Goal: Task Accomplishment & Management: Complete application form

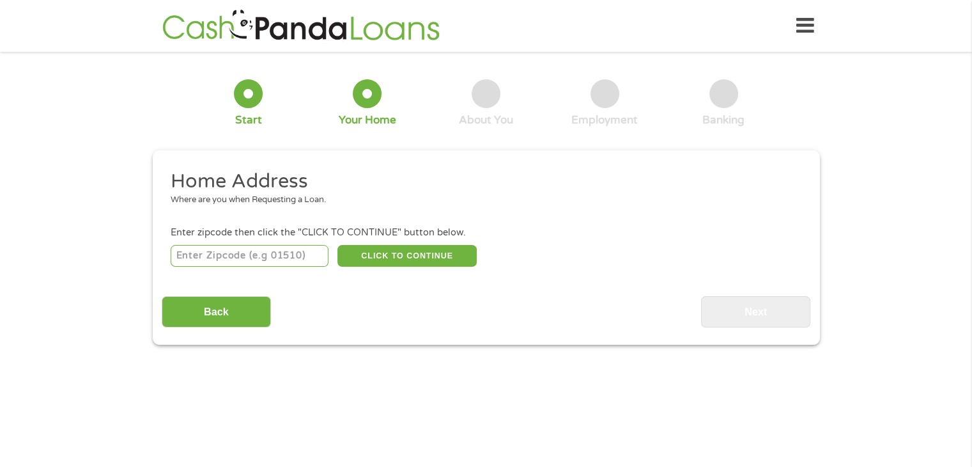
click at [300, 261] on input "number" at bounding box center [250, 256] width 158 height 22
type input "95610"
select select "[US_STATE]"
click at [414, 254] on button "CLICK TO CONTINUE" at bounding box center [407, 256] width 139 height 22
type input "95610"
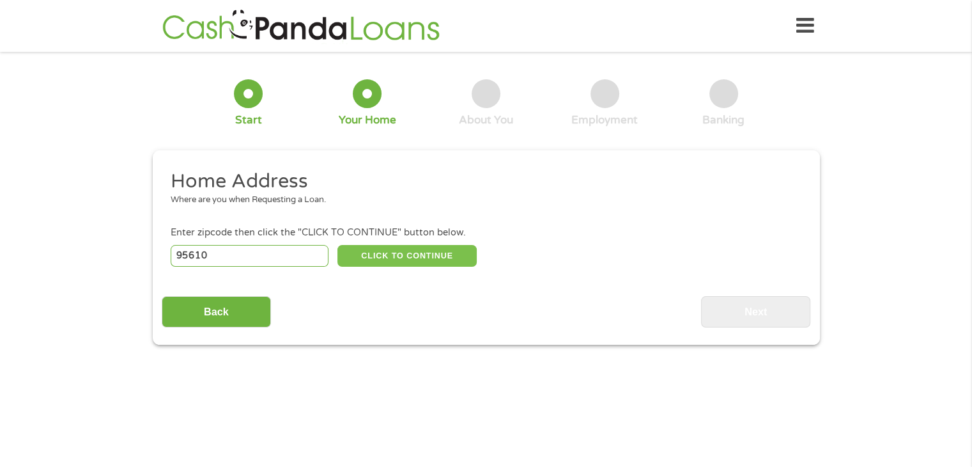
type input "[GEOGRAPHIC_DATA]"
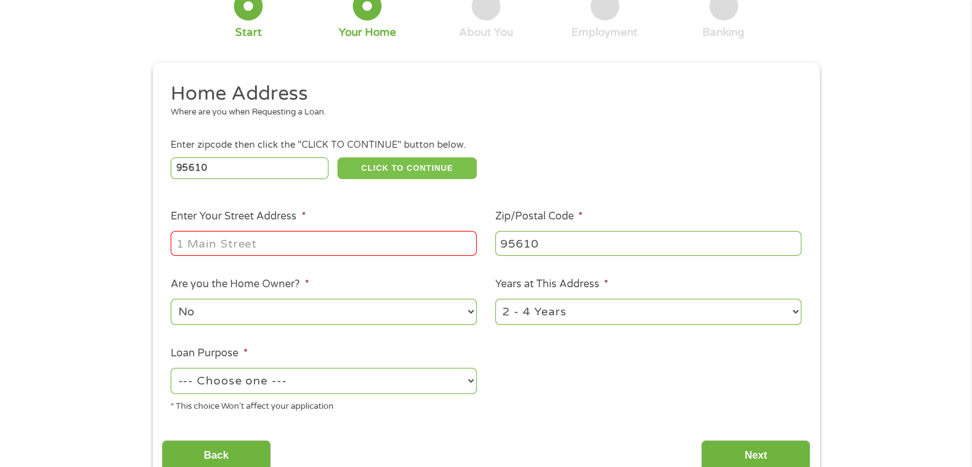
scroll to position [192, 0]
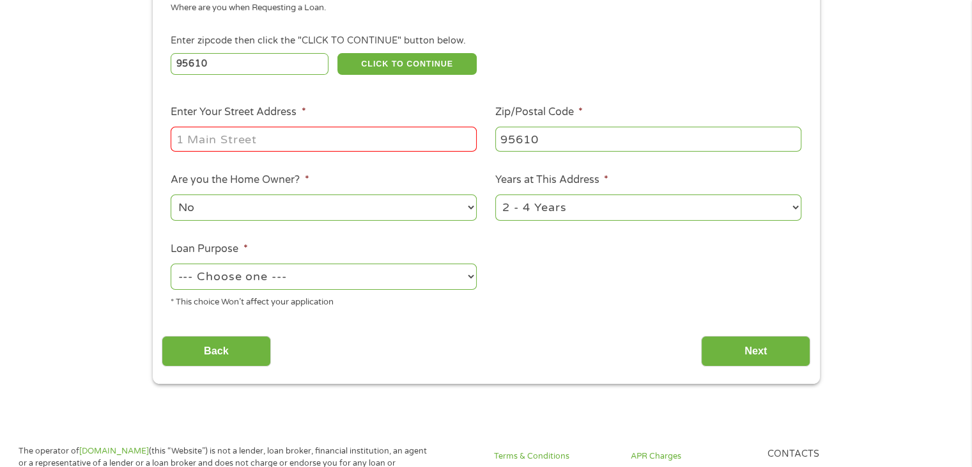
click at [276, 142] on input "Enter Your Street Address *" at bounding box center [324, 139] width 306 height 24
type input "[STREET_ADDRESS]"
click at [342, 277] on select "--- Choose one --- Pay Bills Debt Consolidation Home Improvement Major Purchase…" at bounding box center [324, 276] width 306 height 26
select select "shorttermcash"
click at [171, 265] on select "--- Choose one --- Pay Bills Debt Consolidation Home Improvement Major Purchase…" at bounding box center [324, 276] width 306 height 26
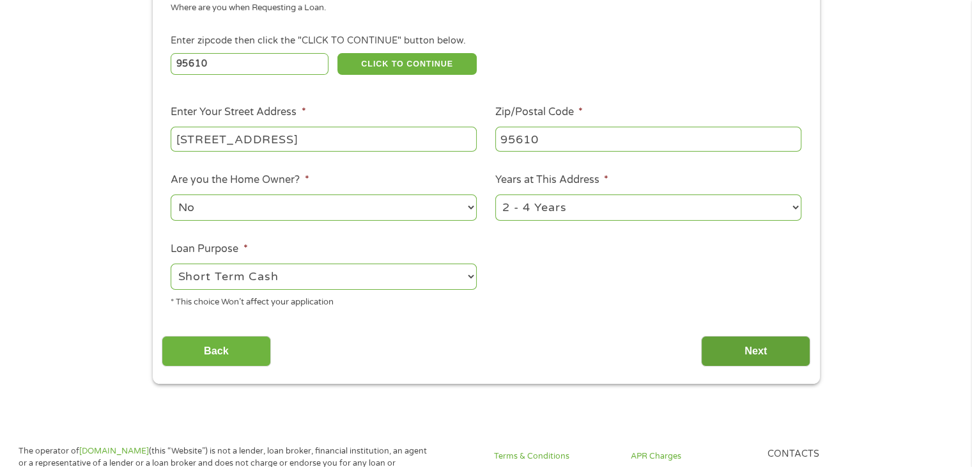
click at [740, 350] on input "Next" at bounding box center [755, 351] width 109 height 31
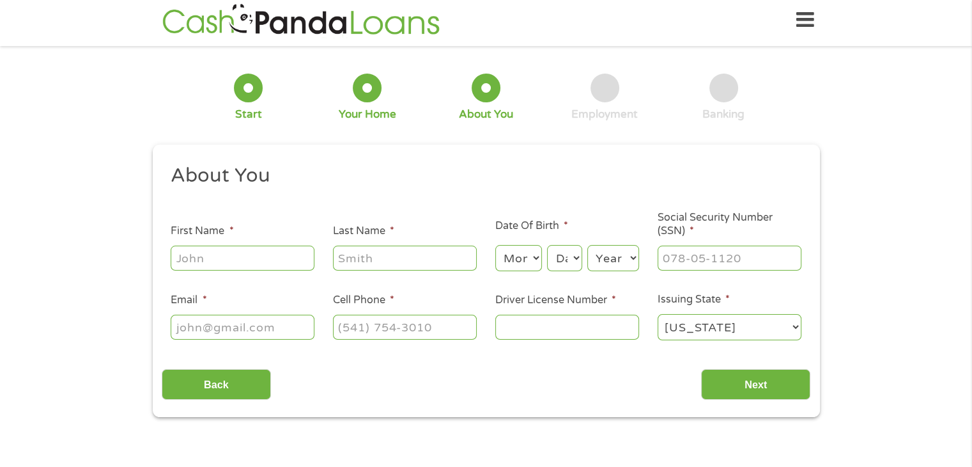
scroll to position [0, 0]
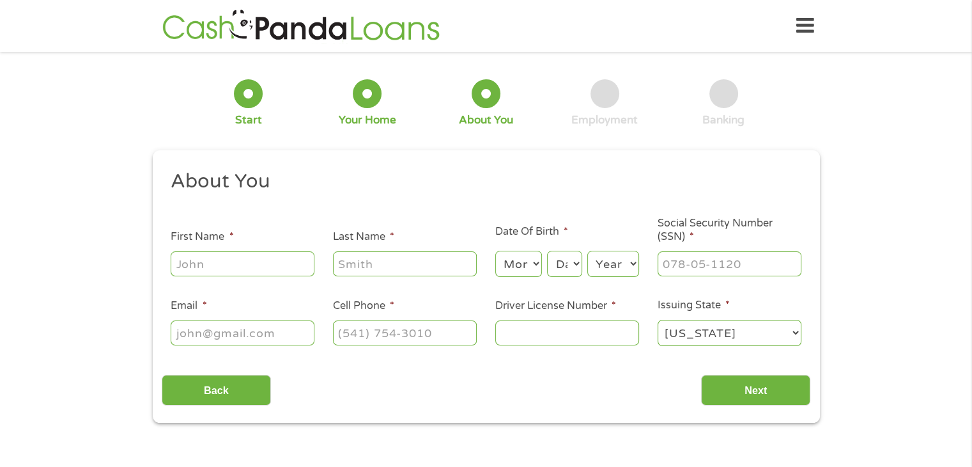
click at [283, 259] on input "First Name *" at bounding box center [243, 263] width 144 height 24
type input "[PERSON_NAME]"
type input "[EMAIL_ADDRESS][DOMAIN_NAME]"
type input "[PHONE_NUMBER]"
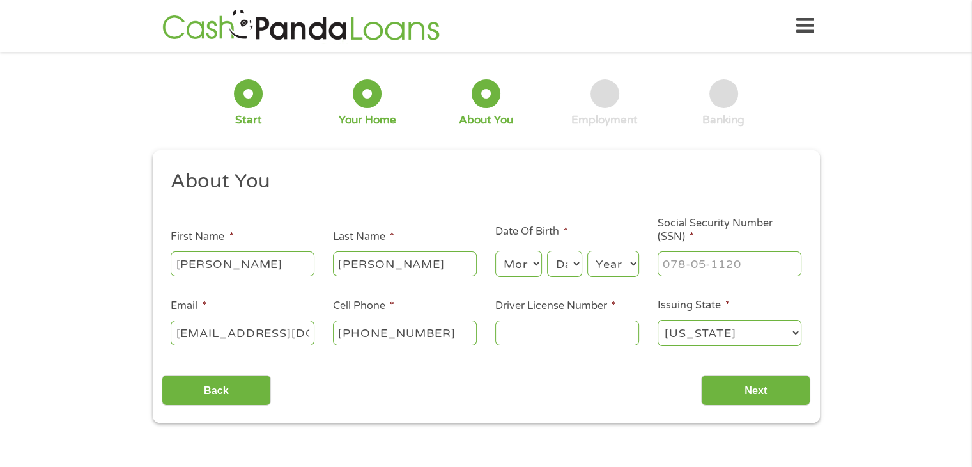
click at [532, 260] on select "Month 1 2 3 4 5 6 7 8 9 10 11 12" at bounding box center [518, 264] width 47 height 26
select select "11"
click at [495, 251] on select "Month 1 2 3 4 5 6 7 8 9 10 11 12" at bounding box center [518, 264] width 47 height 26
click at [566, 265] on select "Day 1 2 3 4 5 6 7 8 9 10 11 12 13 14 15 16 17 18 19 20 21 22 23 24 25 26 27 28 …" at bounding box center [564, 264] width 35 height 26
select select "21"
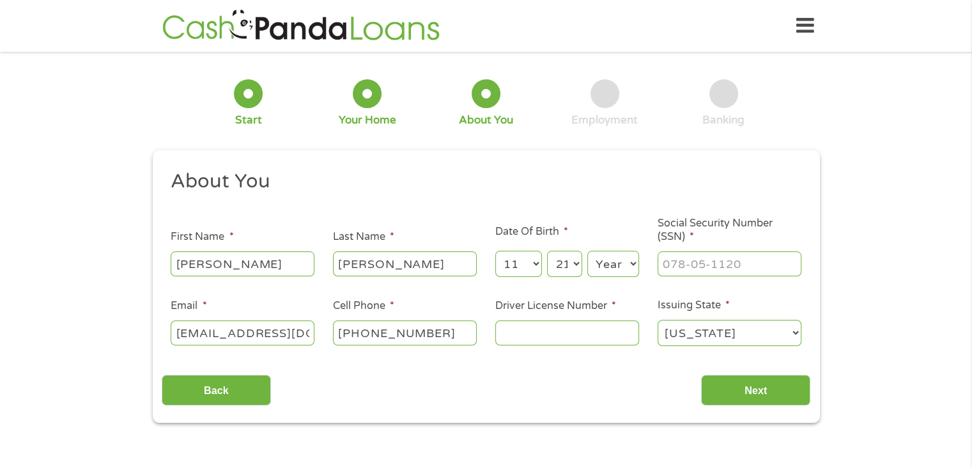
click at [547, 251] on select "Day 1 2 3 4 5 6 7 8 9 10 11 12 13 14 15 16 17 18 19 20 21 22 23 24 25 26 27 28 …" at bounding box center [564, 264] width 35 height 26
click at [611, 267] on select "Year [DATE] 2006 2005 2004 2003 2002 2001 2000 1999 1998 1997 1996 1995 1994 19…" at bounding box center [614, 264] width 52 height 26
select select "1989"
click at [588, 251] on select "Year [DATE] 2006 2005 2004 2003 2002 2001 2000 1999 1998 1997 1996 1995 1994 19…" at bounding box center [614, 264] width 52 height 26
click at [542, 332] on input "Driver License Number *" at bounding box center [567, 332] width 144 height 24
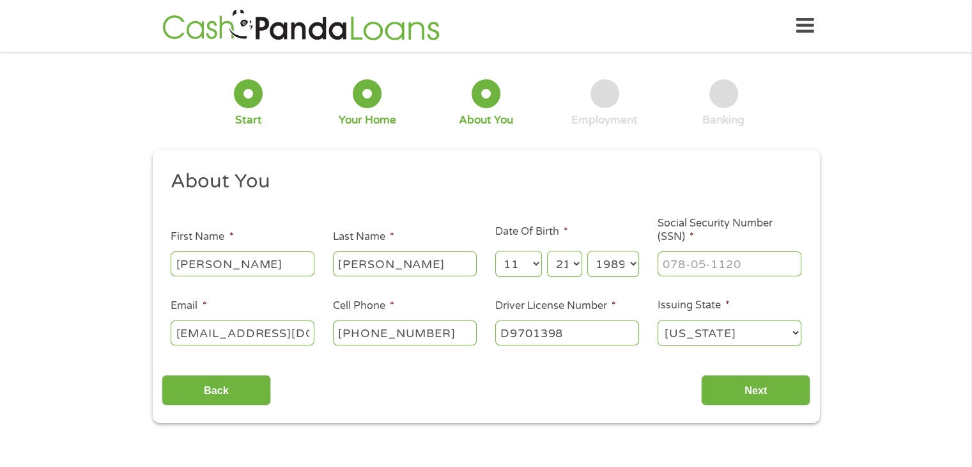
type input "D9701398"
click at [751, 261] on input "___-__-____" at bounding box center [730, 263] width 144 height 24
type input "615-46-3887"
click at [666, 374] on div "Back Next" at bounding box center [486, 385] width 649 height 40
click at [751, 397] on input "Next" at bounding box center [755, 390] width 109 height 31
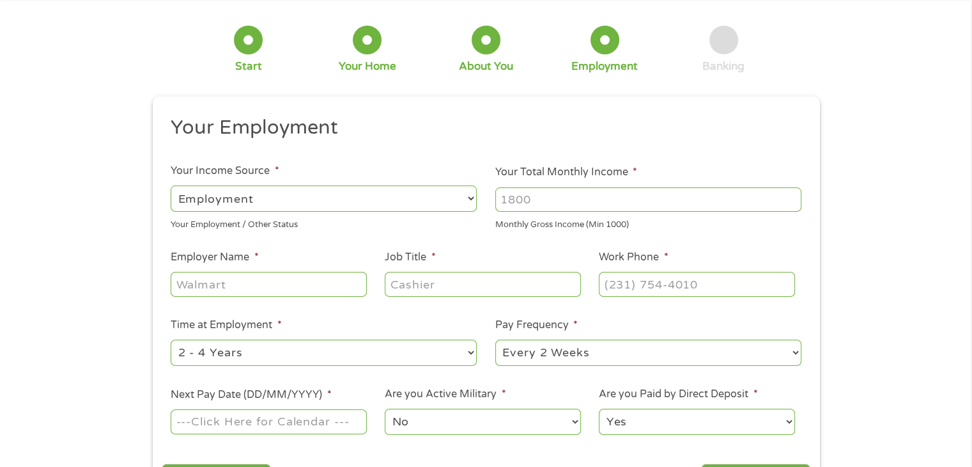
scroll to position [128, 0]
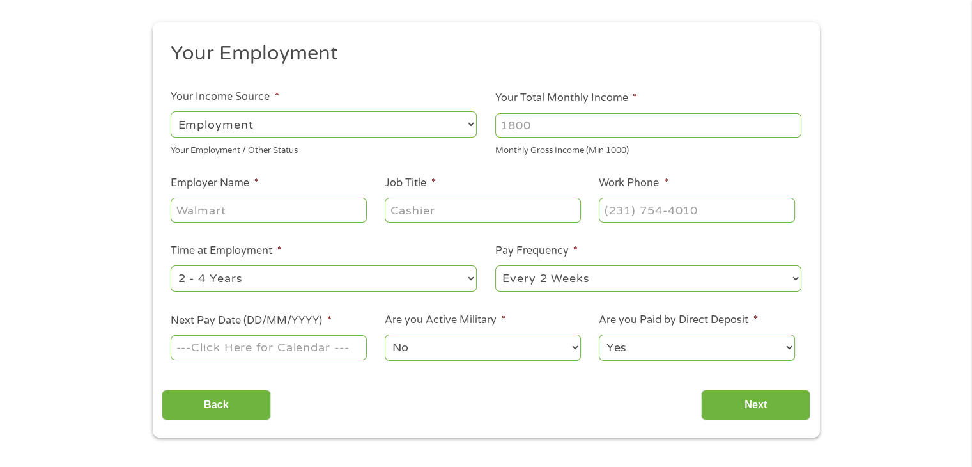
click at [577, 118] on input "Your Total Monthly Income *" at bounding box center [648, 125] width 306 height 24
type input "5000"
click at [261, 201] on input "Employer Name *" at bounding box center [269, 210] width 196 height 24
type input "The [PERSON_NAME] Law Firm"
type input "Immigration Case Writer"
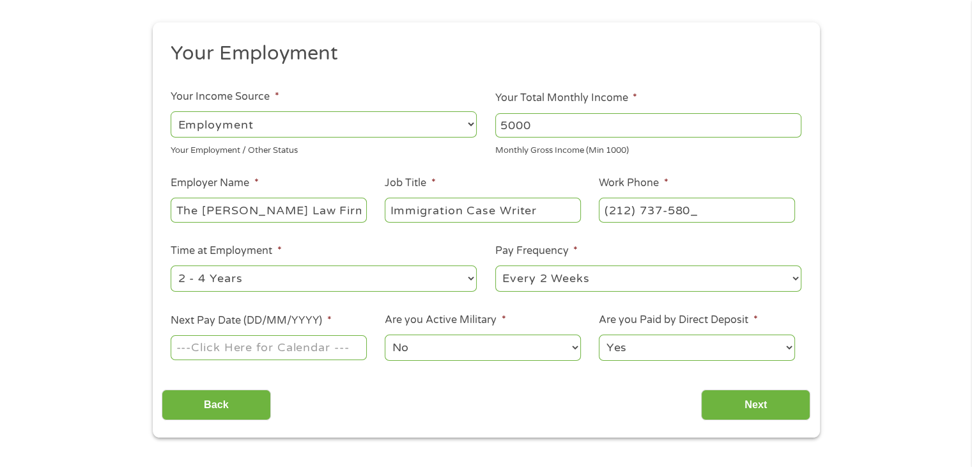
type input "[PHONE_NUMBER]"
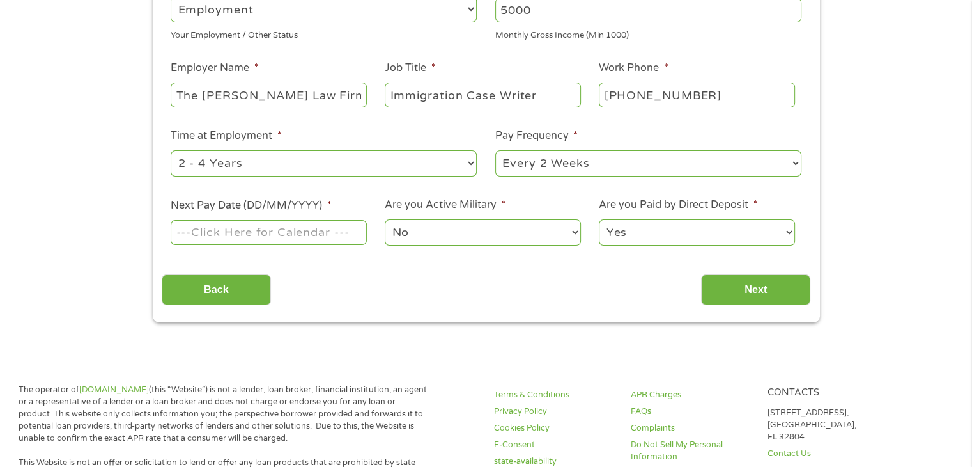
scroll to position [256, 0]
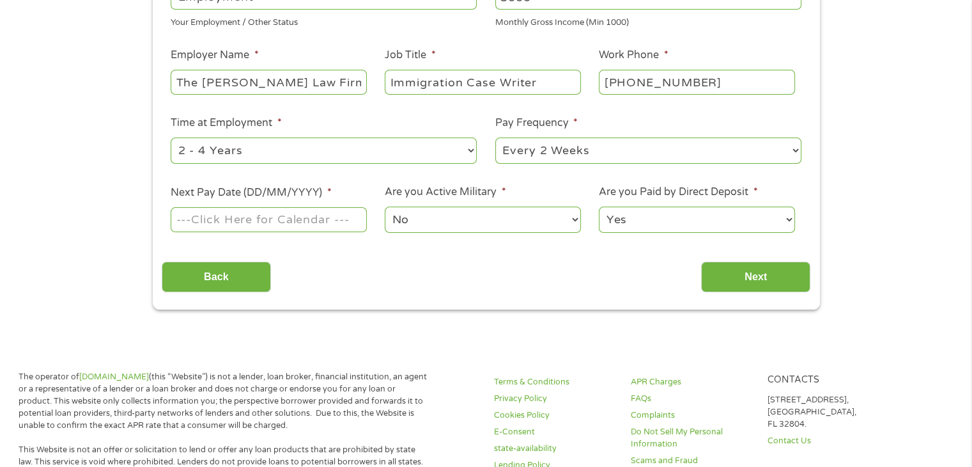
click at [228, 150] on select "--- Choose one --- 1 Year or less 1 - 2 Years 2 - 4 Years Over 4 Years" at bounding box center [324, 150] width 306 height 26
select select "12months"
click at [171, 138] on select "--- Choose one --- 1 Year or less 1 - 2 Years 2 - 4 Years Over 4 Years" at bounding box center [324, 150] width 306 height 26
click at [290, 223] on input "Next Pay Date (DD/MM/YYYY) *" at bounding box center [269, 219] width 196 height 24
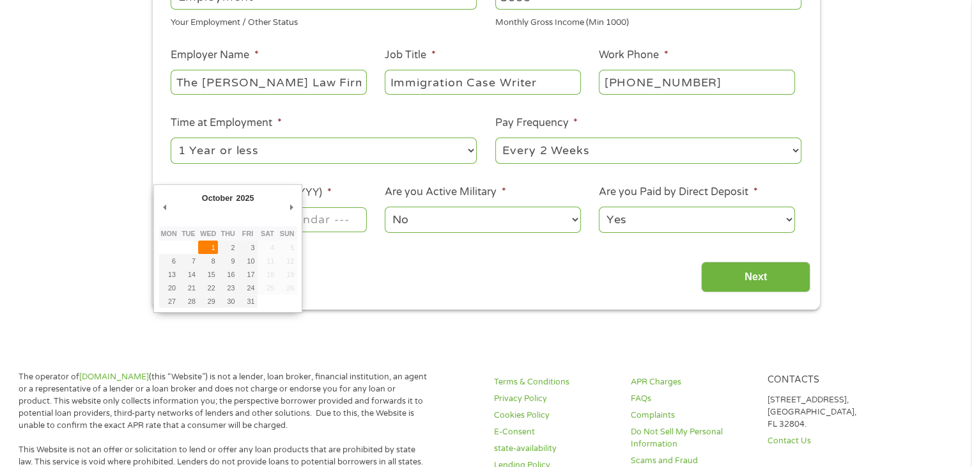
type input "[DATE]"
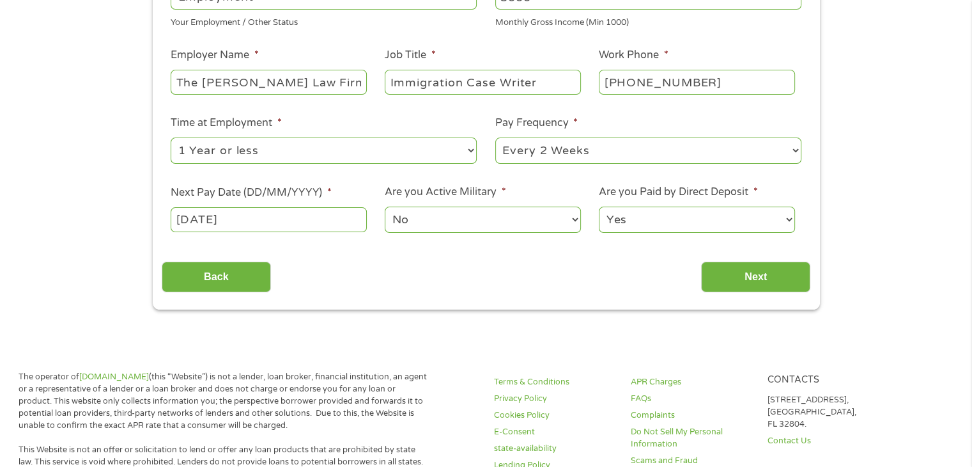
click at [508, 215] on select "No Yes" at bounding box center [483, 219] width 196 height 26
click at [531, 187] on li "Are you Active Military * No Yes" at bounding box center [483, 209] width 214 height 51
click at [735, 269] on input "Next" at bounding box center [755, 276] width 109 height 31
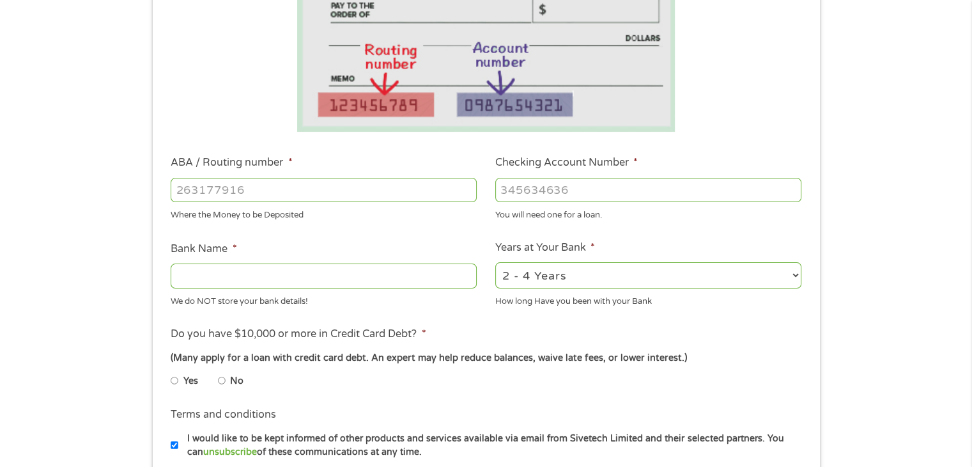
click at [249, 183] on input "ABA / Routing number *" at bounding box center [324, 190] width 306 height 24
click at [221, 382] on input "No" at bounding box center [222, 380] width 8 height 20
radio input "true"
click at [222, 190] on input "ABA / Routing number *" at bounding box center [324, 190] width 306 height 24
type input "121122676"
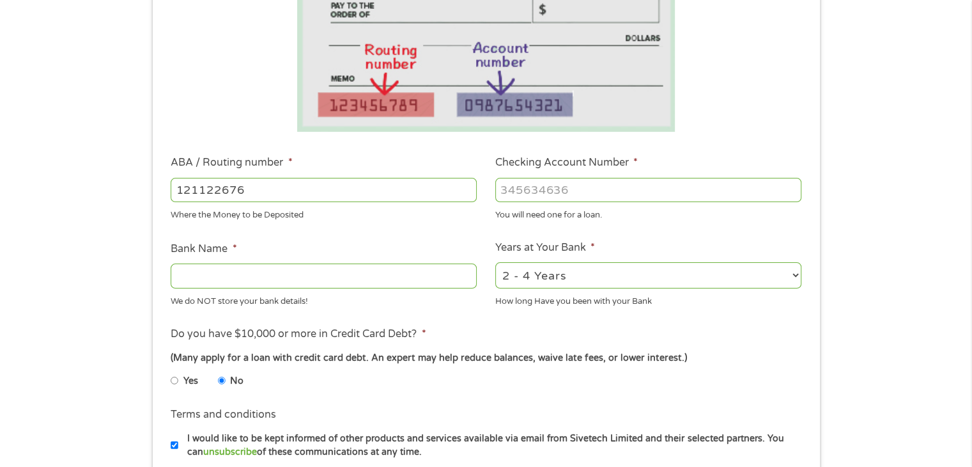
type input "US BANK NA"
type input "121122676"
click at [520, 182] on input "Checking Account Number *" at bounding box center [648, 190] width 306 height 24
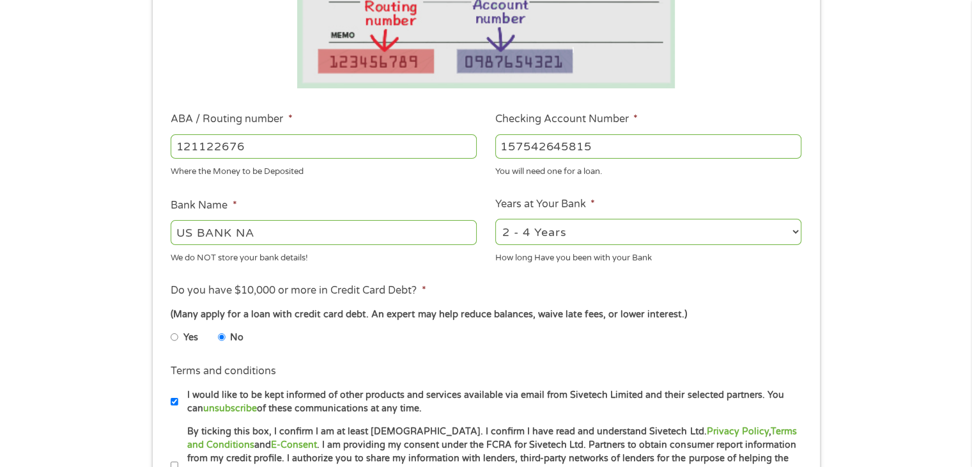
scroll to position [320, 0]
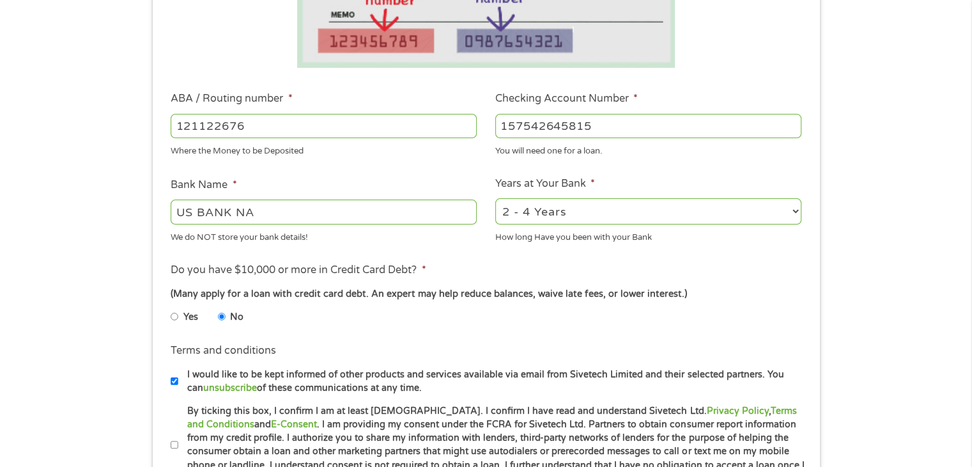
type input "157542645815"
click at [529, 205] on select "2 - 4 Years 6 - 12 Months 1 - 2 Years Over 4 Years" at bounding box center [648, 211] width 306 height 26
click at [481, 181] on li "Bank Name * US BANK NA We do NOT store your bank details!" at bounding box center [324, 210] width 325 height 66
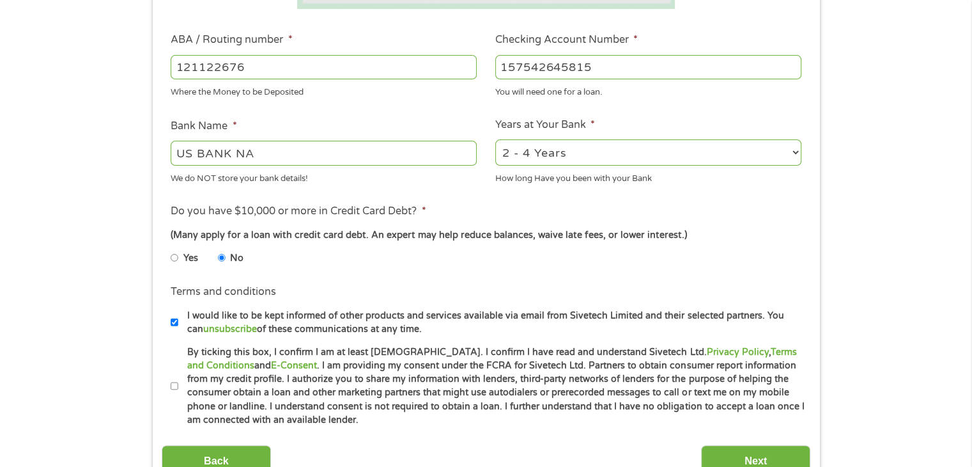
scroll to position [448, 0]
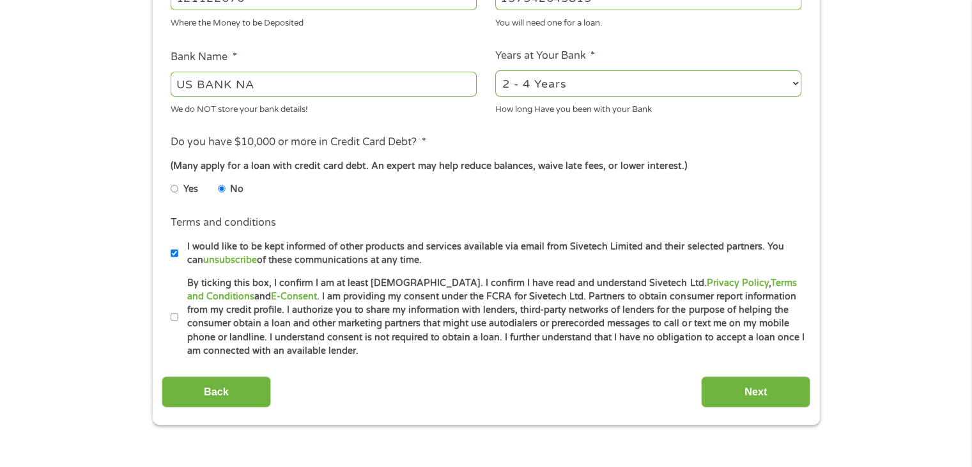
click at [173, 315] on input "By ticking this box, I confirm I am at least [DEMOGRAPHIC_DATA]. I confirm I ha…" at bounding box center [175, 317] width 8 height 20
checkbox input "true"
click at [179, 253] on label "I would like to be kept informed of other products and services available via e…" at bounding box center [491, 253] width 627 height 27
click at [178, 253] on input "I would like to be kept informed of other products and services available via e…" at bounding box center [175, 253] width 8 height 20
checkbox input "false"
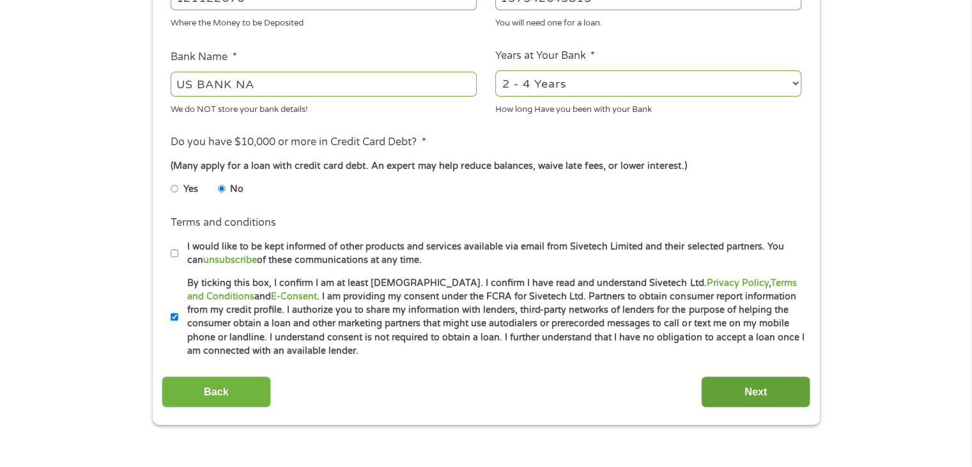
click at [720, 396] on input "Next" at bounding box center [755, 391] width 109 height 31
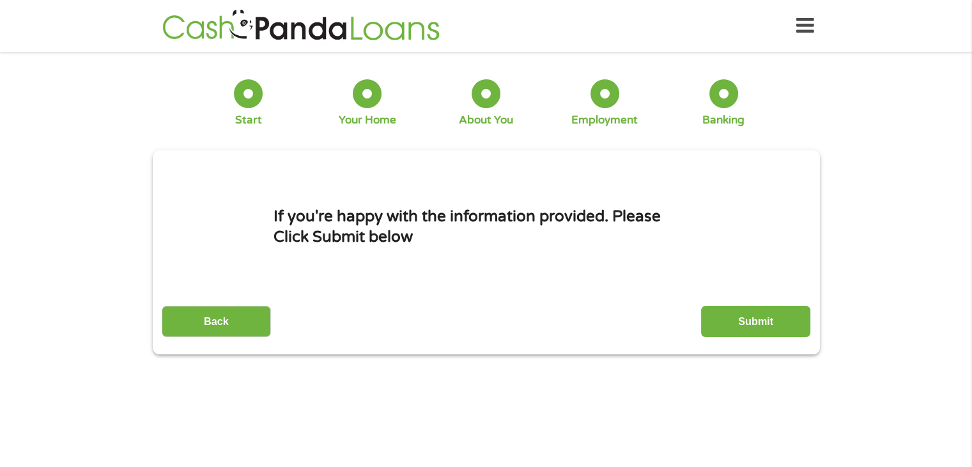
scroll to position [0, 0]
click at [758, 329] on input "Submit" at bounding box center [755, 321] width 109 height 31
